Goal: Transaction & Acquisition: Subscribe to service/newsletter

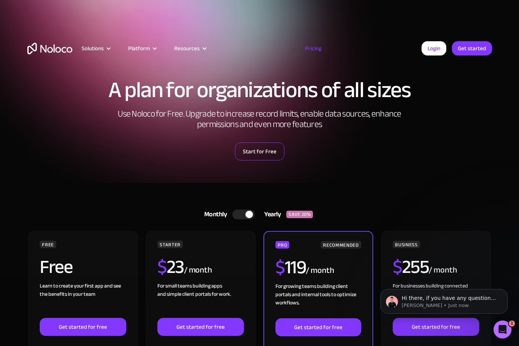
click at [267, 154] on link "Start for Free" at bounding box center [259, 151] width 49 height 18
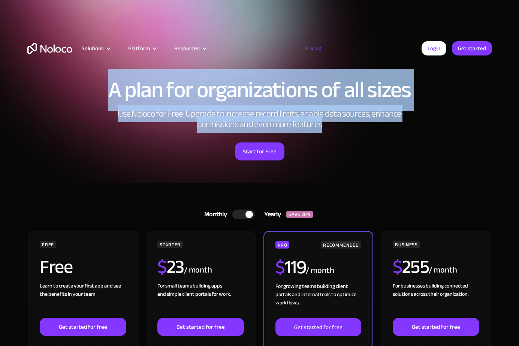
drag, startPoint x: 101, startPoint y: 96, endPoint x: 420, endPoint y: 129, distance: 320.7
click at [420, 129] on div "A plan for organizations of all sizes Use Noloco for Free. Upgrade to increase …" at bounding box center [259, 119] width 479 height 127
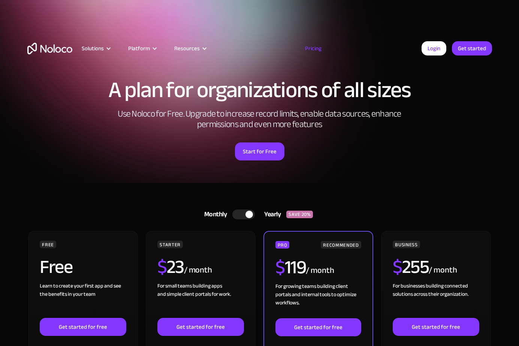
click at [381, 147] on div "Start for Free" at bounding box center [259, 148] width 464 height 23
click at [255, 146] on link "Start for Free" at bounding box center [259, 151] width 49 height 18
